Goal: Task Accomplishment & Management: Use online tool/utility

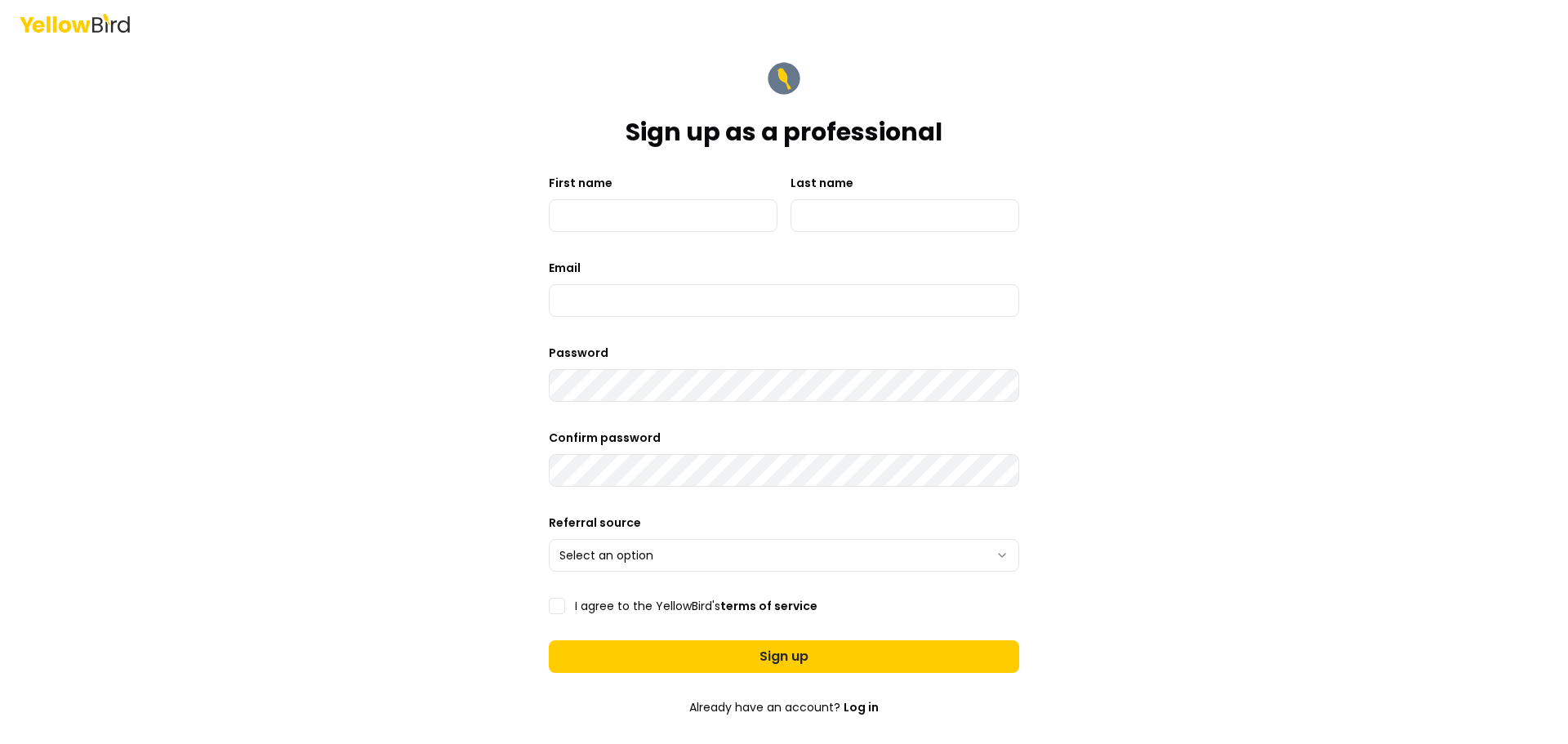
click at [81, 22] on icon at bounding box center [81, 26] width 19 height 12
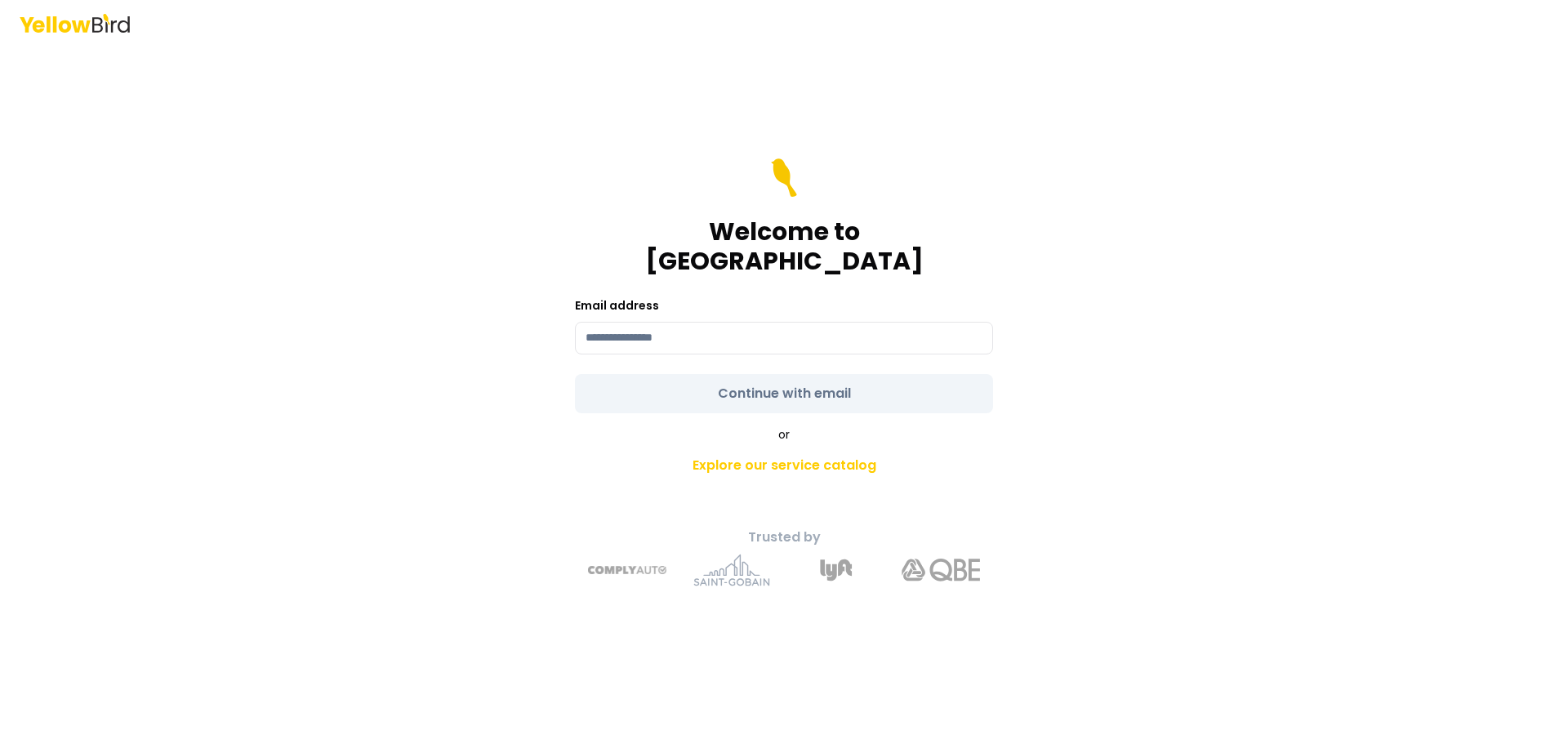
click at [81, 22] on icon at bounding box center [81, 26] width 19 height 12
click at [749, 449] on link "Explore our service catalog" at bounding box center [784, 466] width 575 height 33
